Goal: Book appointment/travel/reservation

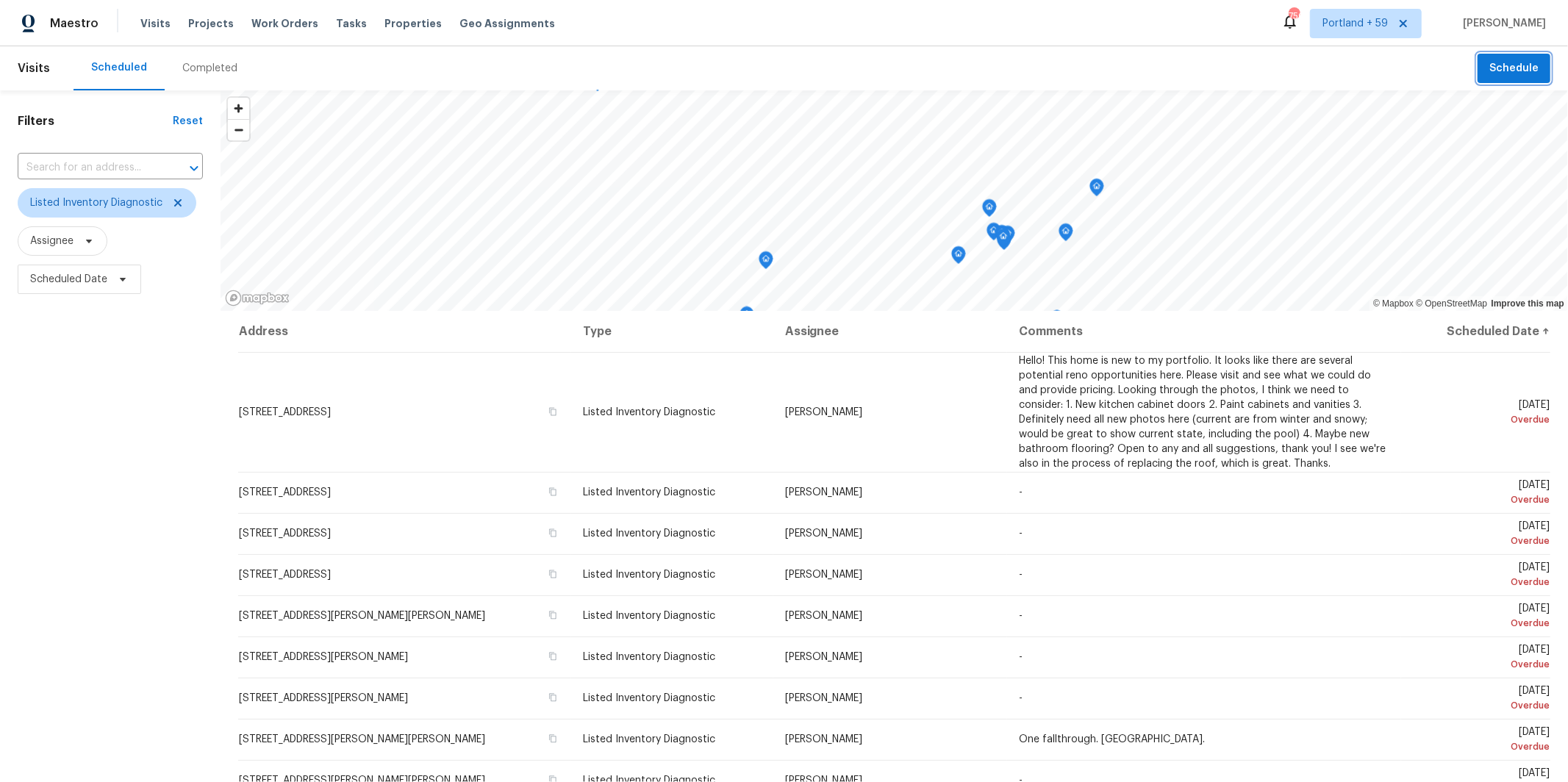
click at [1498, 72] on span "Schedule" at bounding box center [1514, 69] width 50 height 18
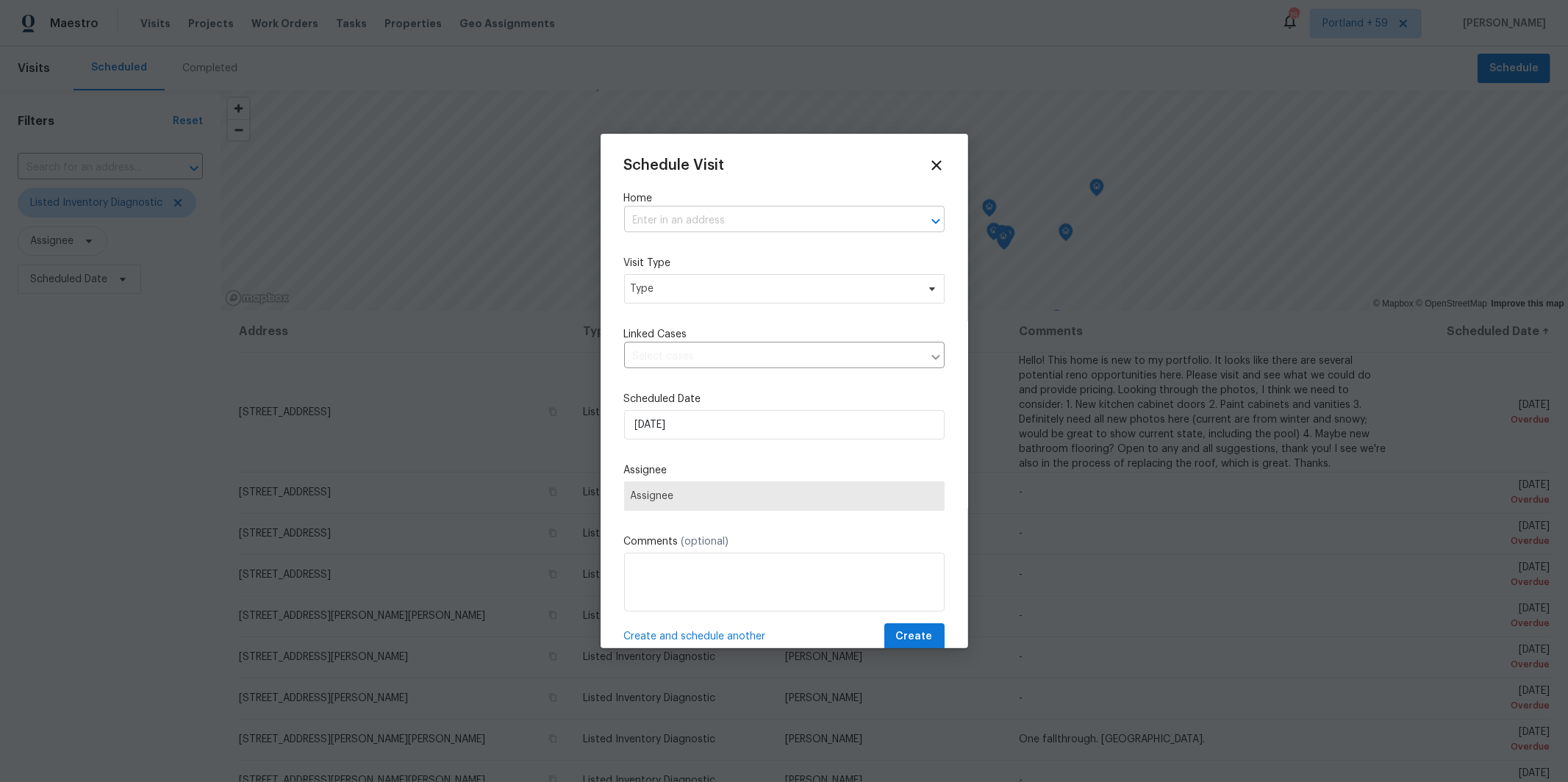
click at [688, 223] on input "text" at bounding box center [764, 221] width 280 height 23
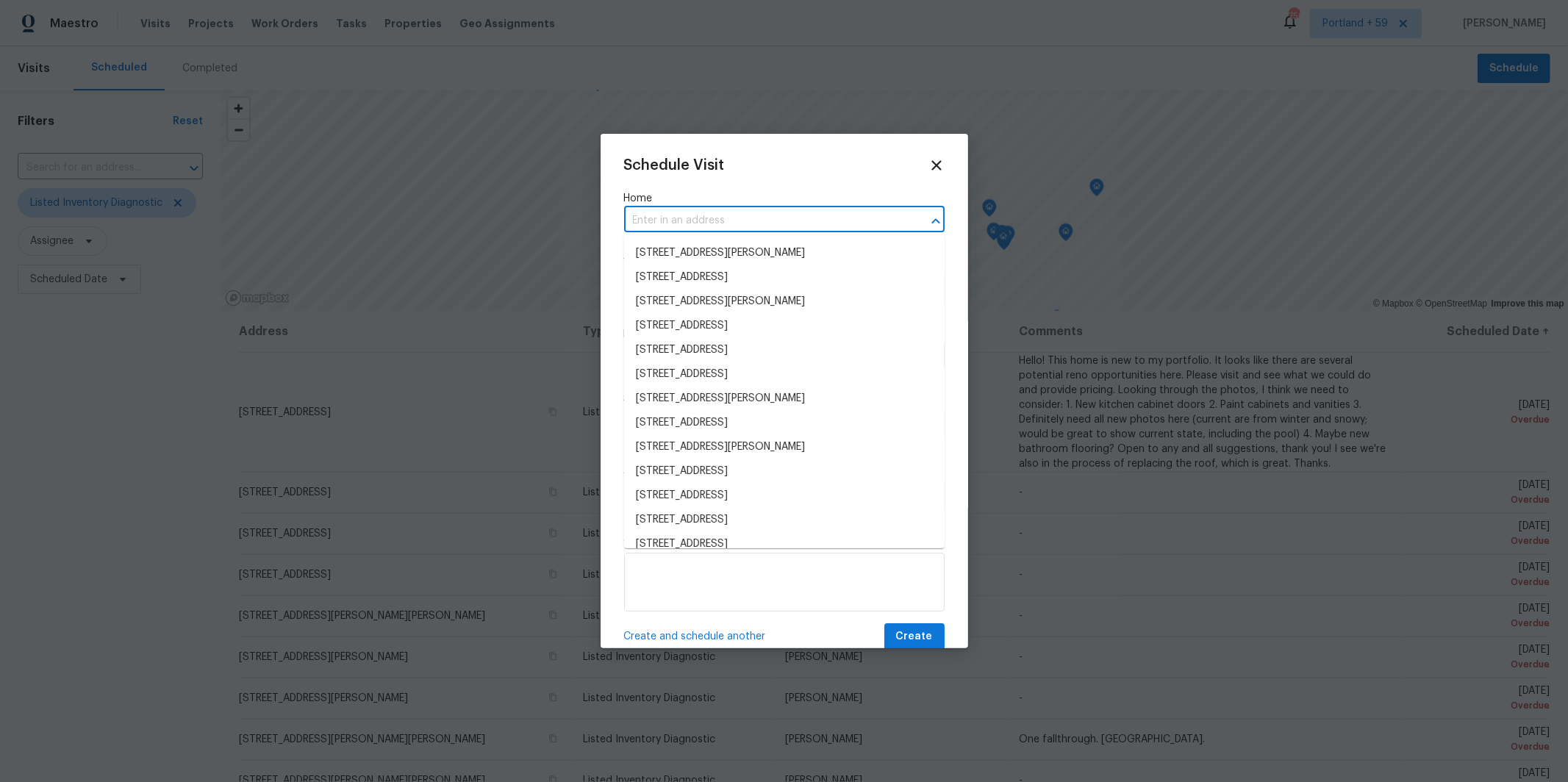
paste input "[STREET_ADDRESS]"
type input "[STREET_ADDRESS]"
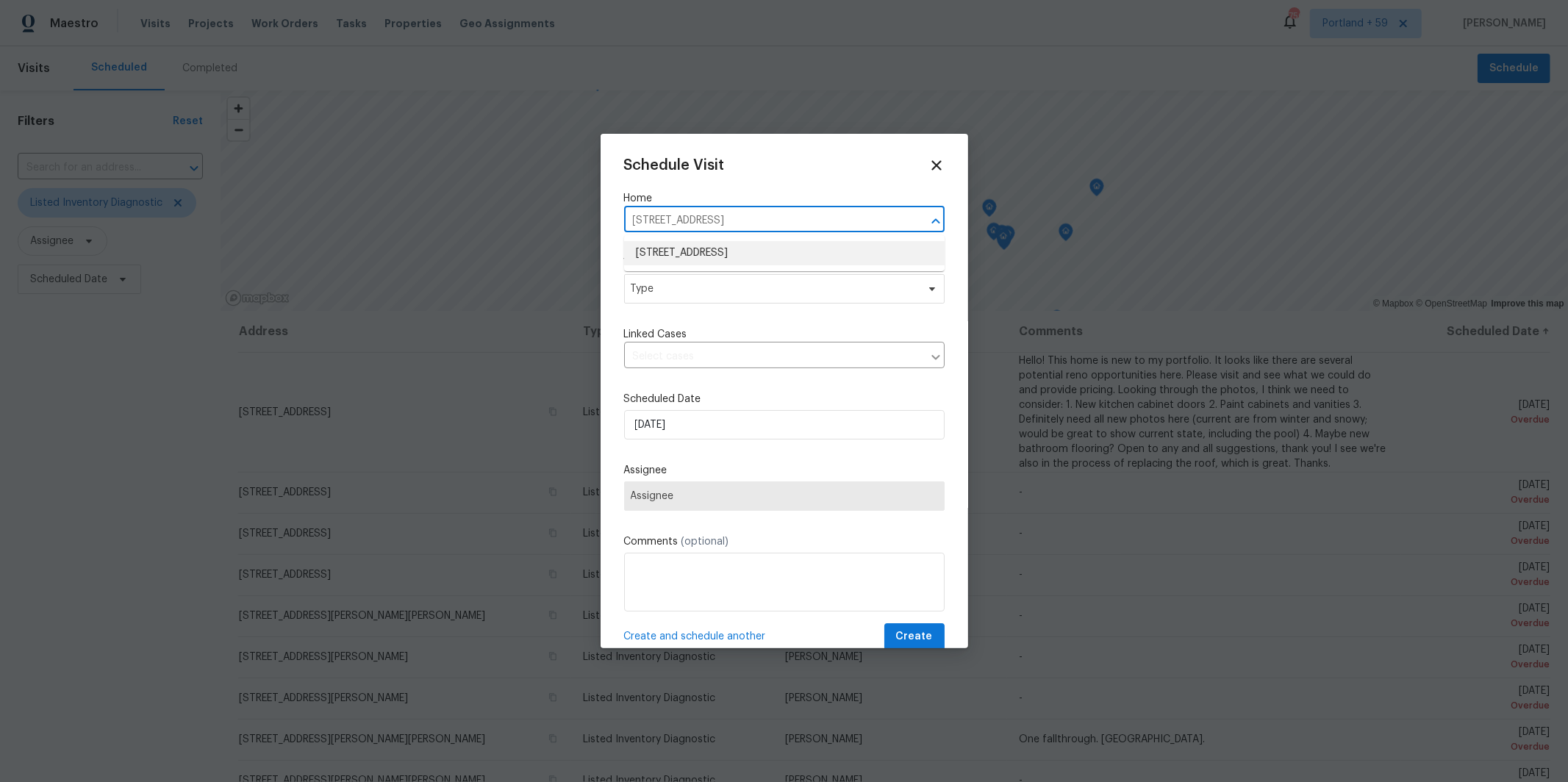
click at [676, 252] on li "[STREET_ADDRESS]" at bounding box center [784, 252] width 320 height 24
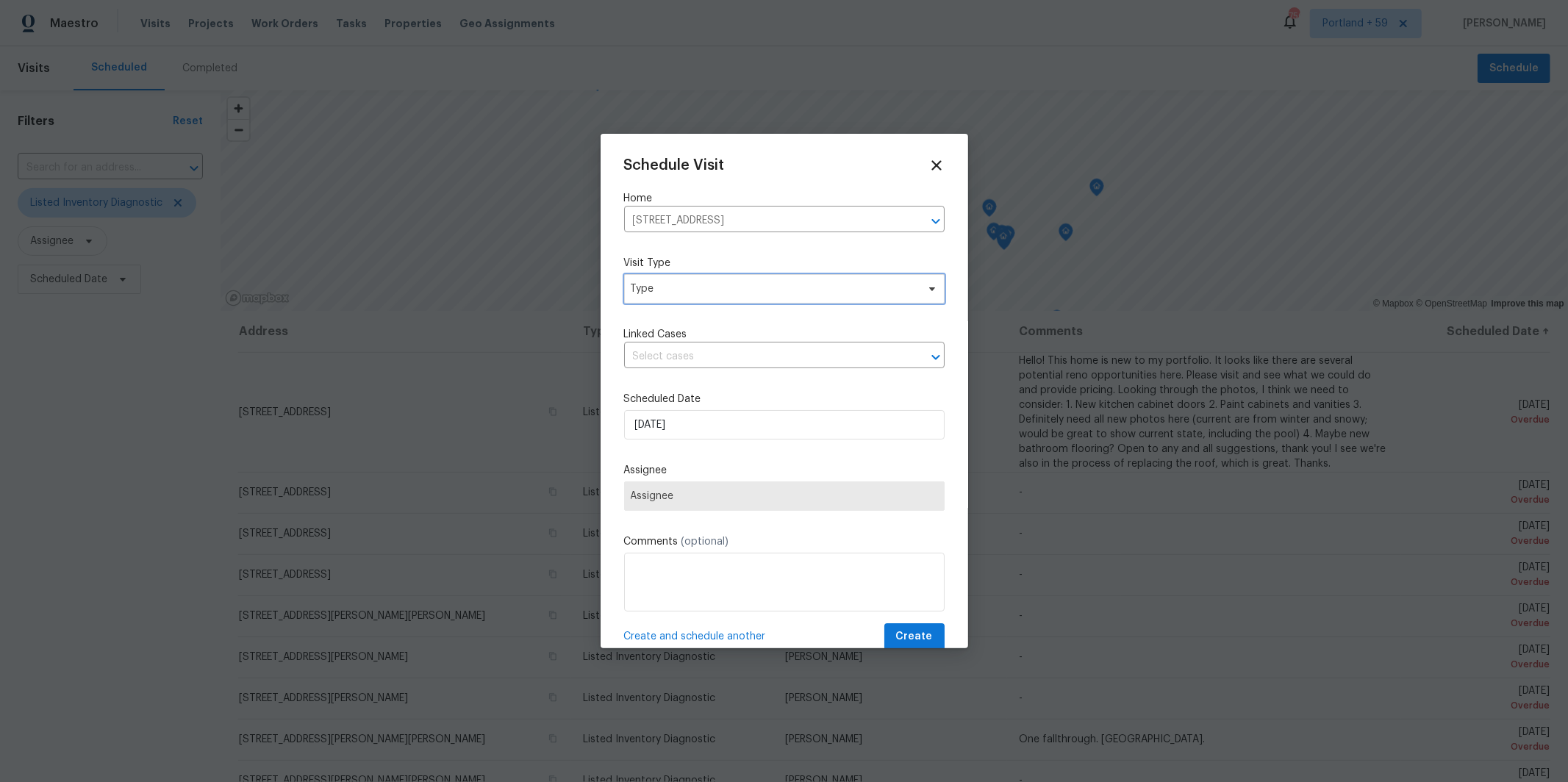
click at [668, 293] on span "Type" at bounding box center [774, 289] width 286 height 15
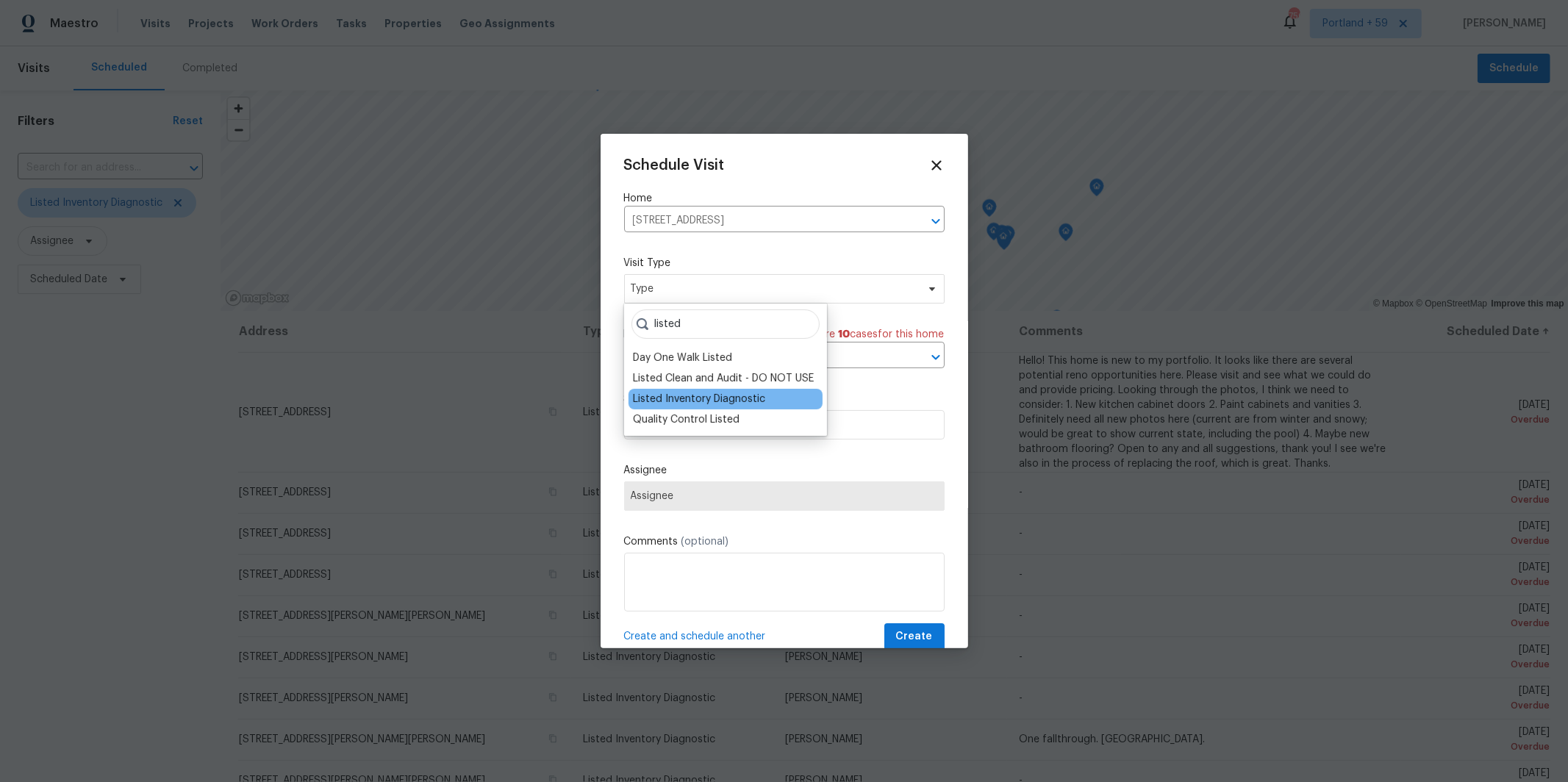
type input "listed"
click at [679, 403] on div "Listed Inventory Diagnostic" at bounding box center [699, 400] width 132 height 15
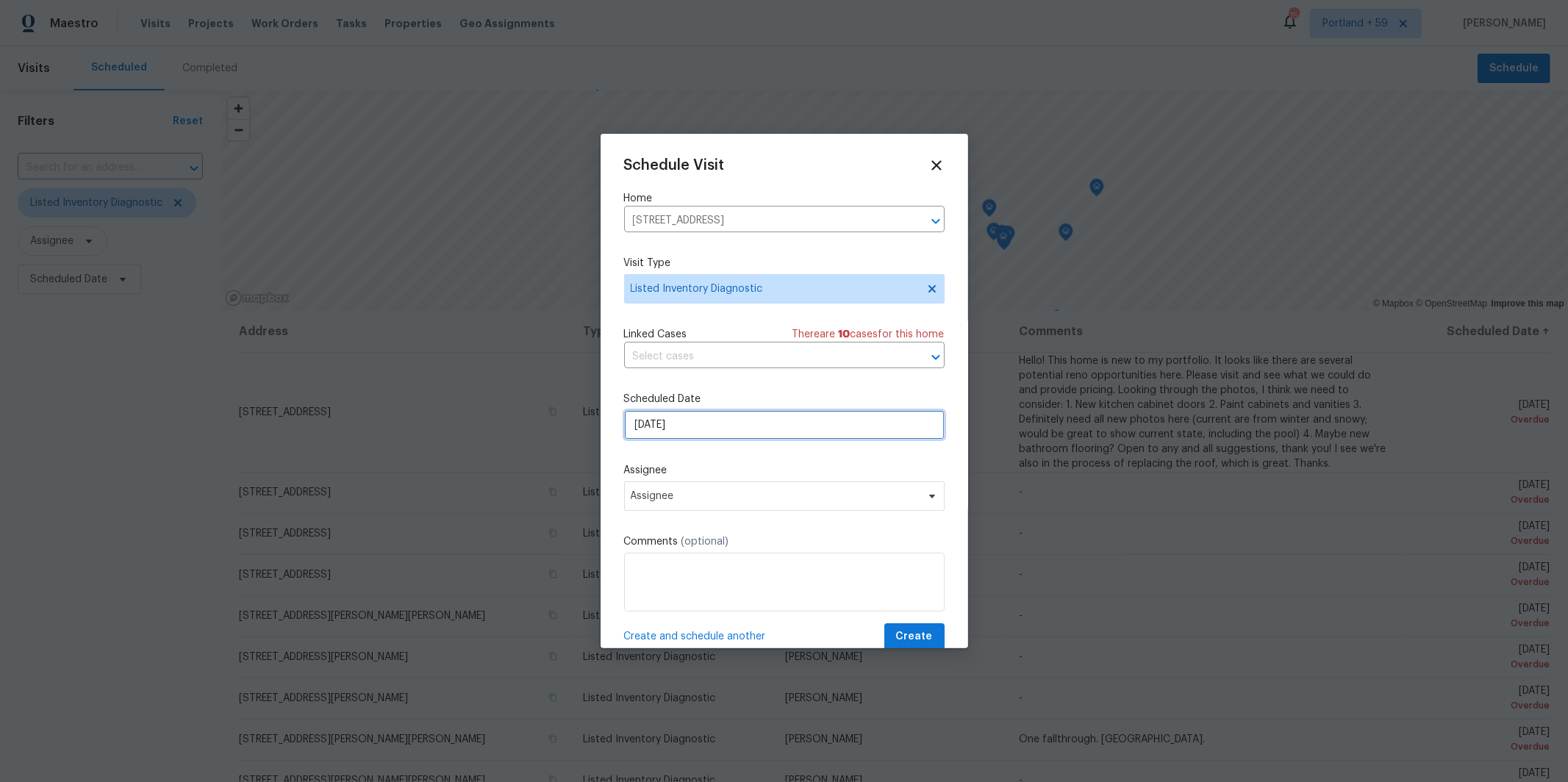
click at [662, 424] on input "[DATE]" at bounding box center [784, 425] width 320 height 30
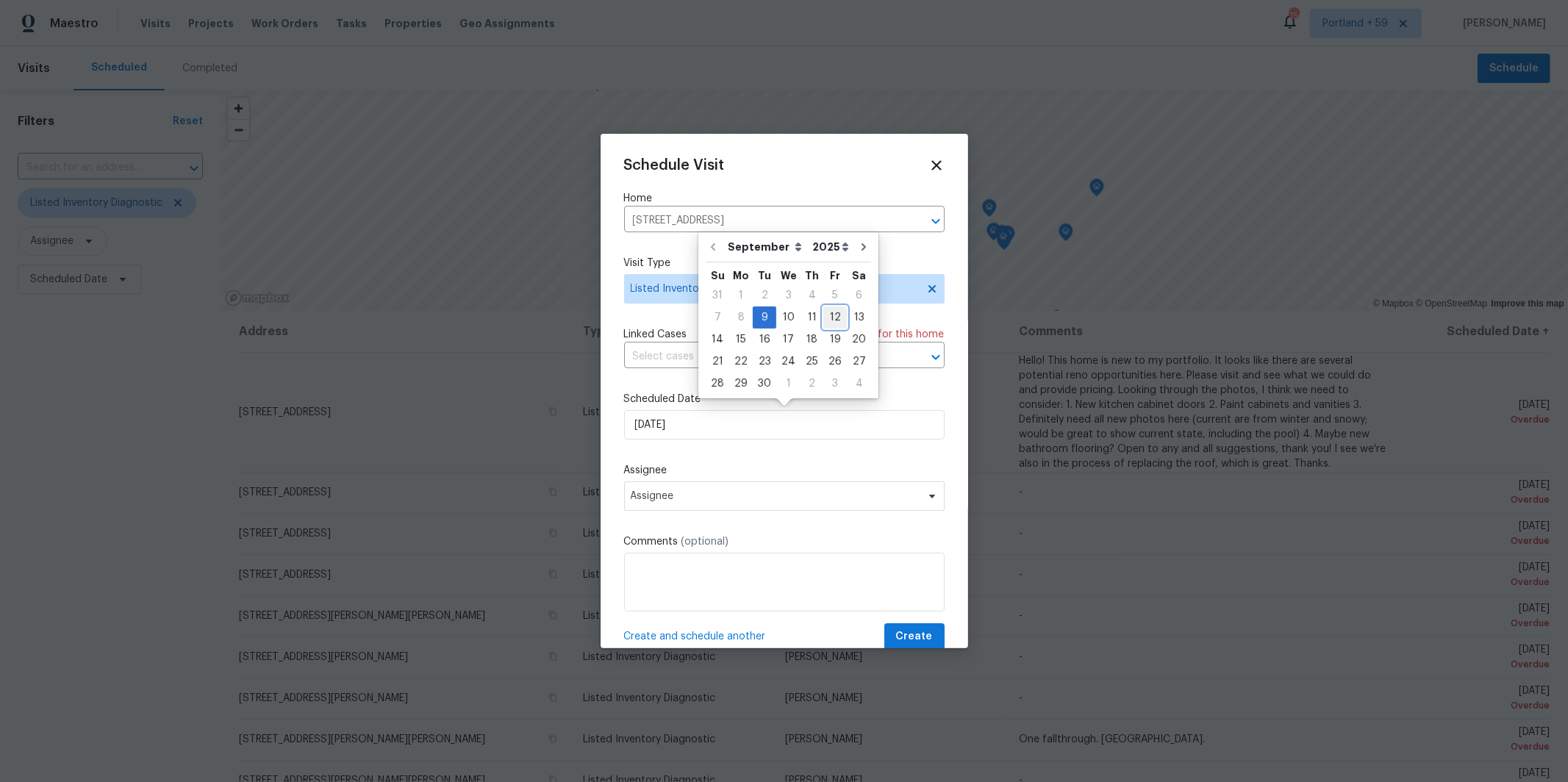
drag, startPoint x: 827, startPoint y: 314, endPoint x: 818, endPoint y: 323, distance: 12.7
click at [827, 314] on div "12" at bounding box center [835, 317] width 23 height 21
type input "[DATE]"
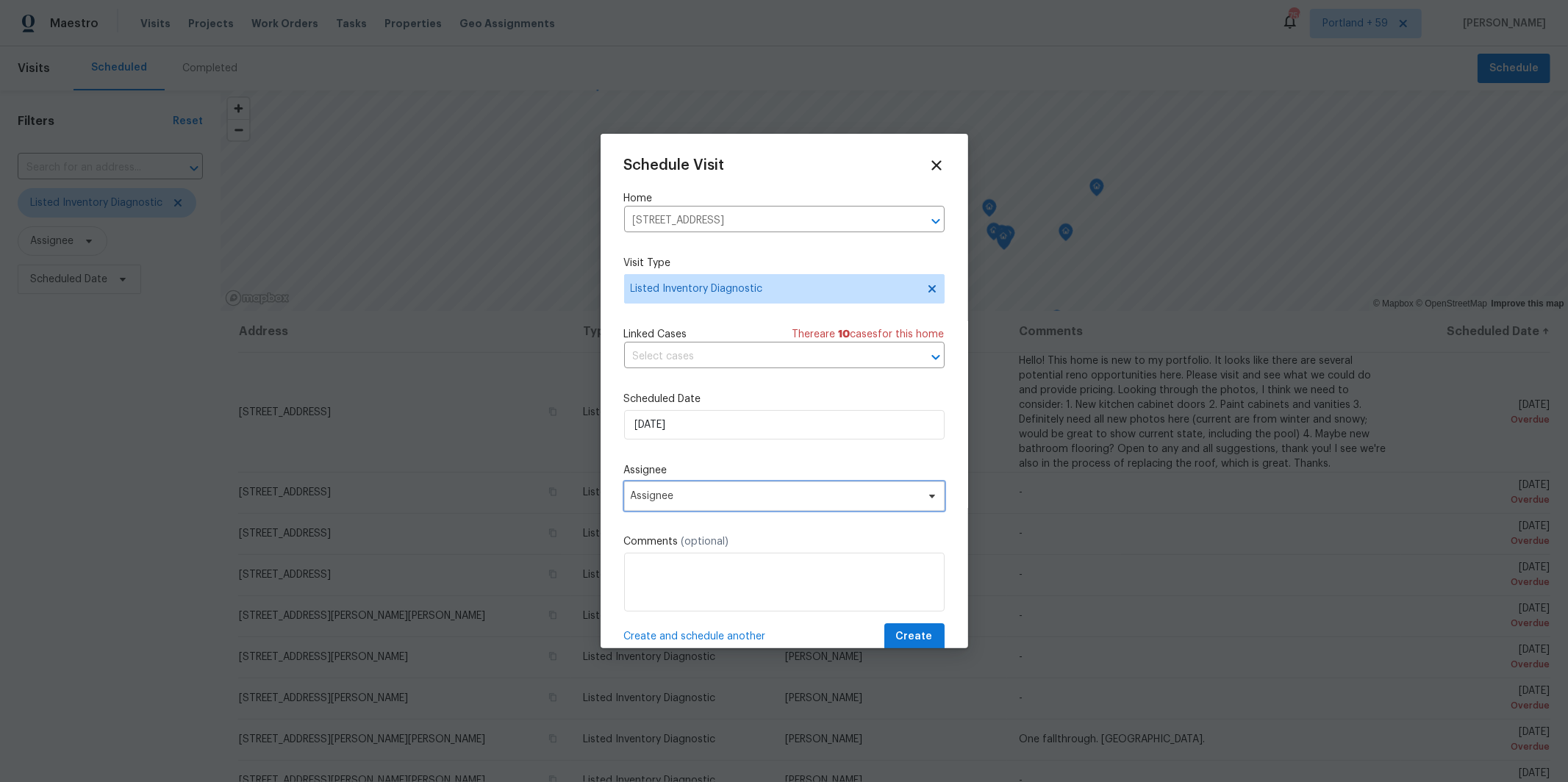
click at [696, 501] on span "Assignee" at bounding box center [774, 497] width 288 height 12
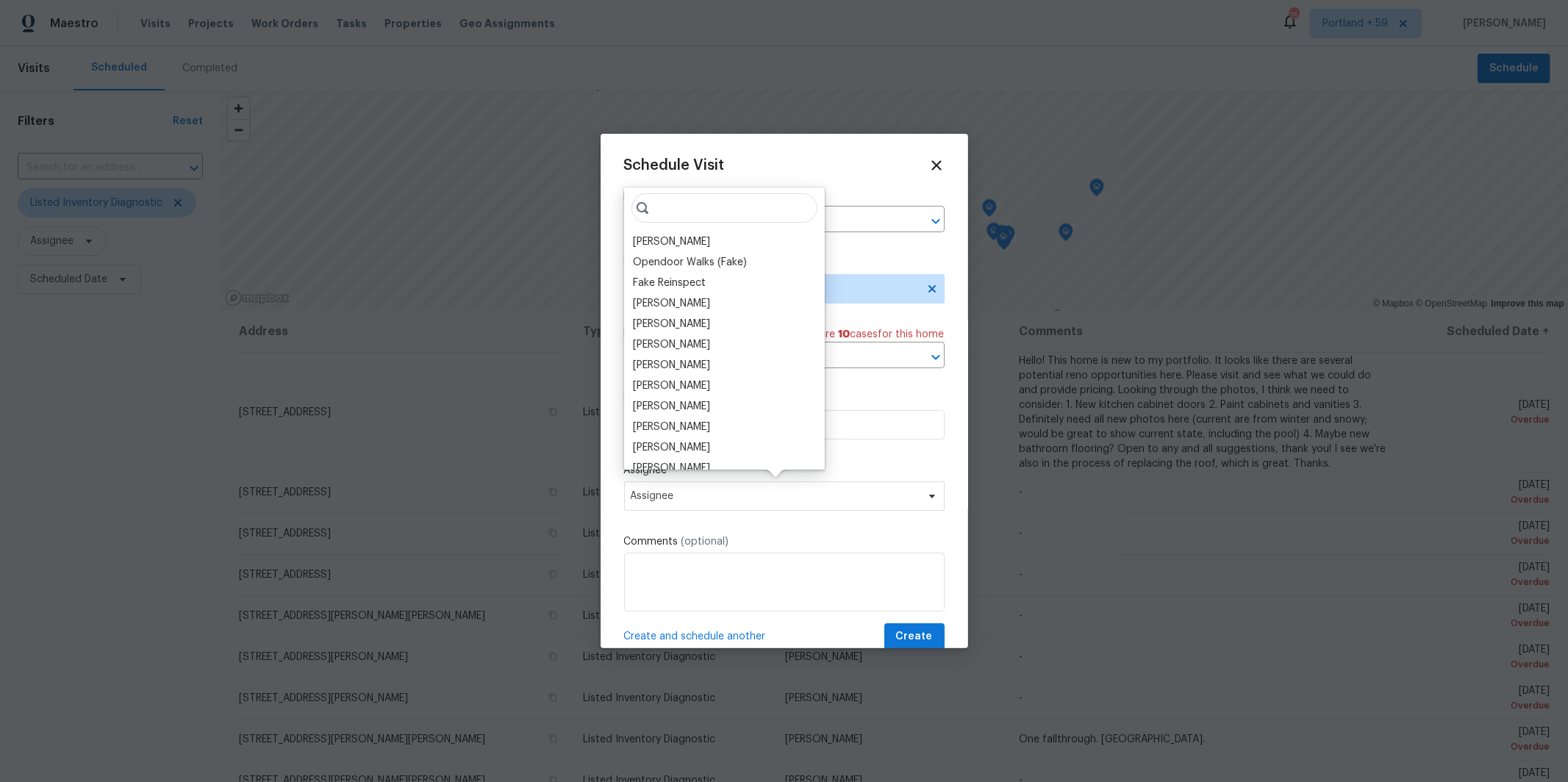
click at [687, 241] on div "[PERSON_NAME]" at bounding box center [671, 242] width 77 height 15
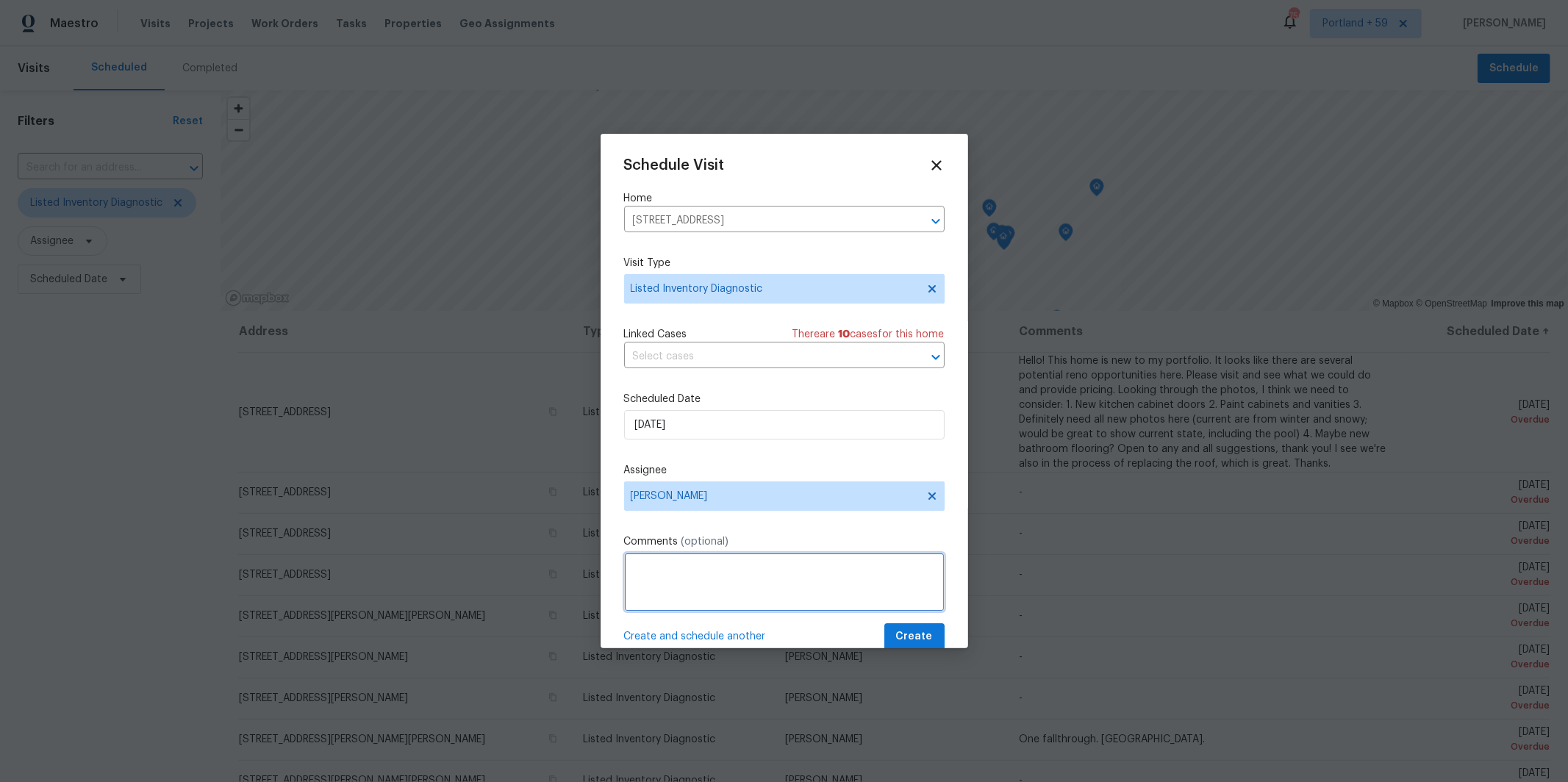
click at [688, 559] on textarea at bounding box center [784, 582] width 320 height 59
type textarea "h"
click at [840, 570] on textarea "Home is getting general condition feedabck and no" at bounding box center [784, 582] width 320 height 59
click at [828, 573] on textarea "Home is getting general condition feedabck and no" at bounding box center [784, 582] width 320 height 59
click at [901, 568] on textarea "Home is getting general condition feedback and no" at bounding box center [784, 582] width 320 height 59
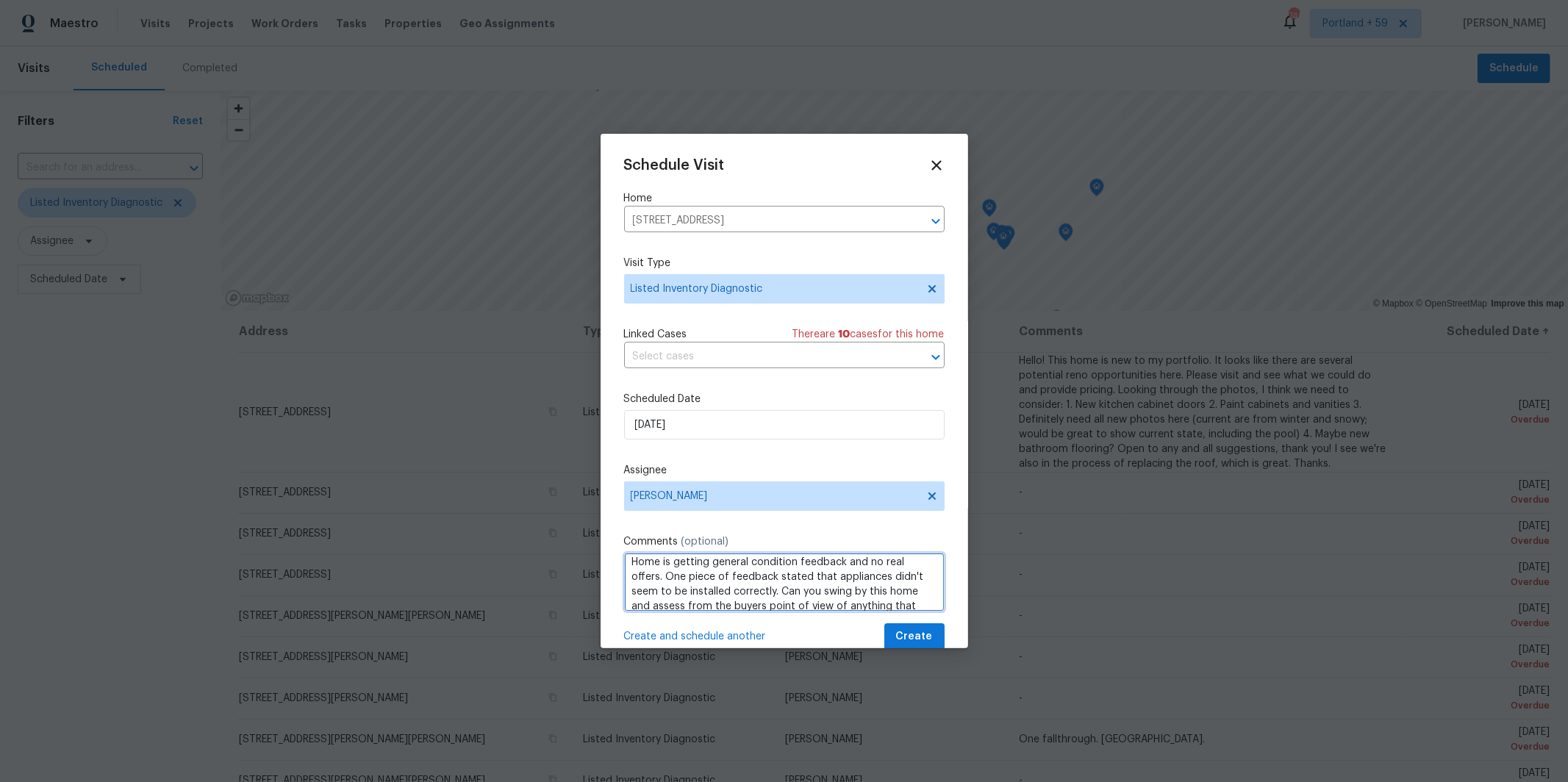
scroll to position [21, 0]
click at [817, 560] on textarea "Home is getting general condition feedback and no real offers. One piece of fee…" at bounding box center [784, 582] width 320 height 59
click at [741, 569] on textarea "Home is getting general condition feedback and no real offers. One piece of fee…" at bounding box center [784, 582] width 320 height 59
type textarea "Home is getting general condition feedback and no real offers. One piece of fee…"
click at [923, 636] on span "Create" at bounding box center [914, 637] width 36 height 18
